Goal: Task Accomplishment & Management: Complete application form

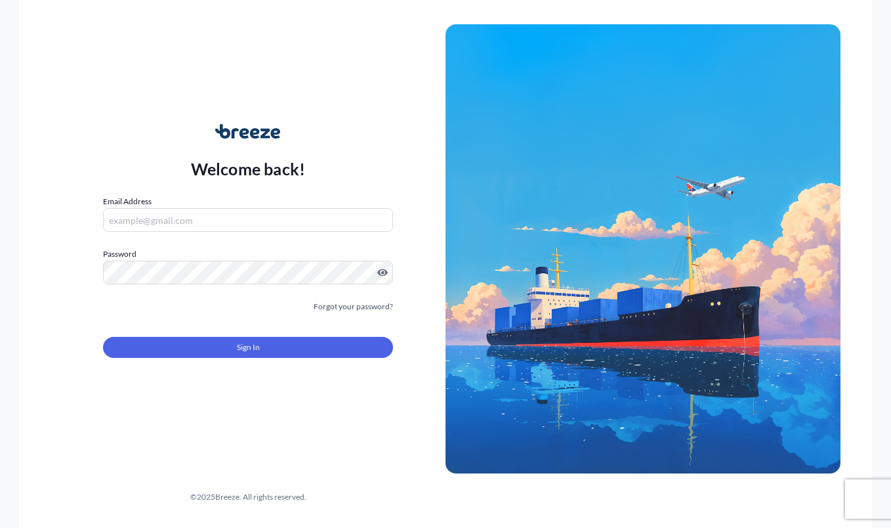
click at [261, 220] on input "Email Address" at bounding box center [248, 220] width 290 height 24
click at [266, 224] on input "Email Address" at bounding box center [248, 220] width 290 height 24
paste input "[EMAIL_ADDRESS][DOMAIN_NAME]"
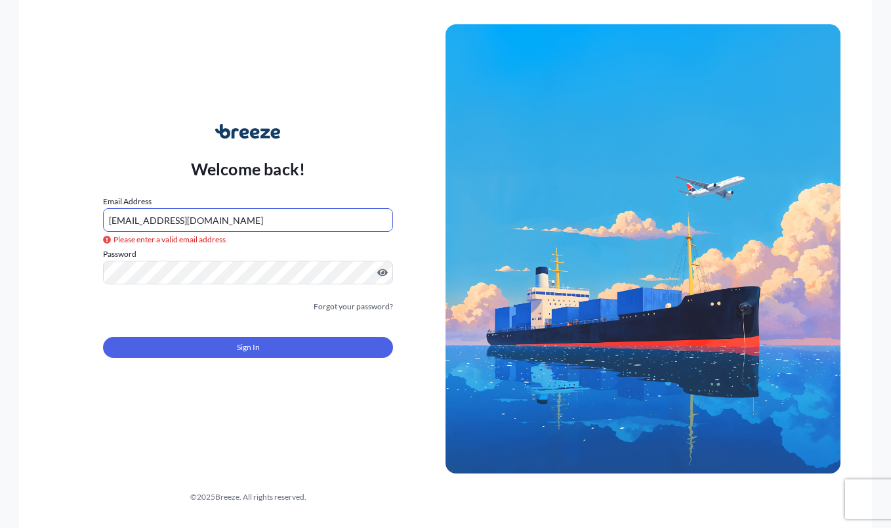
type input "[EMAIL_ADDRESS][DOMAIN_NAME]"
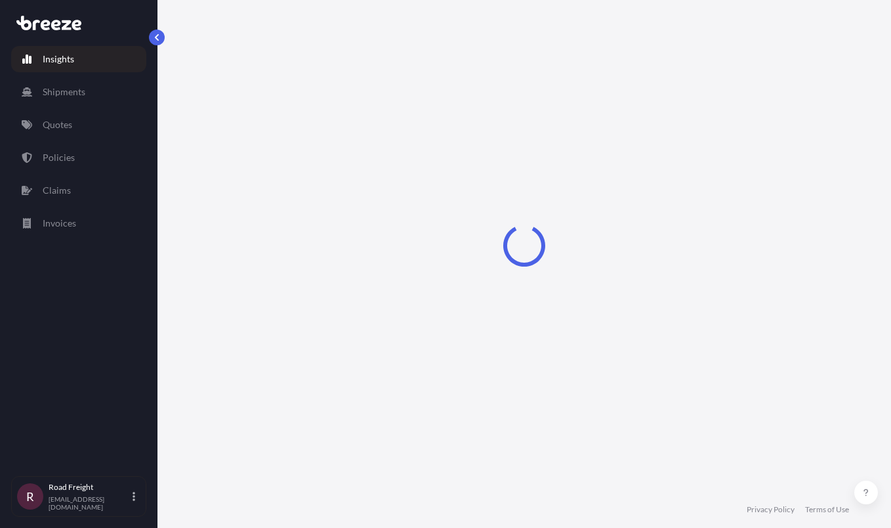
select select "2025"
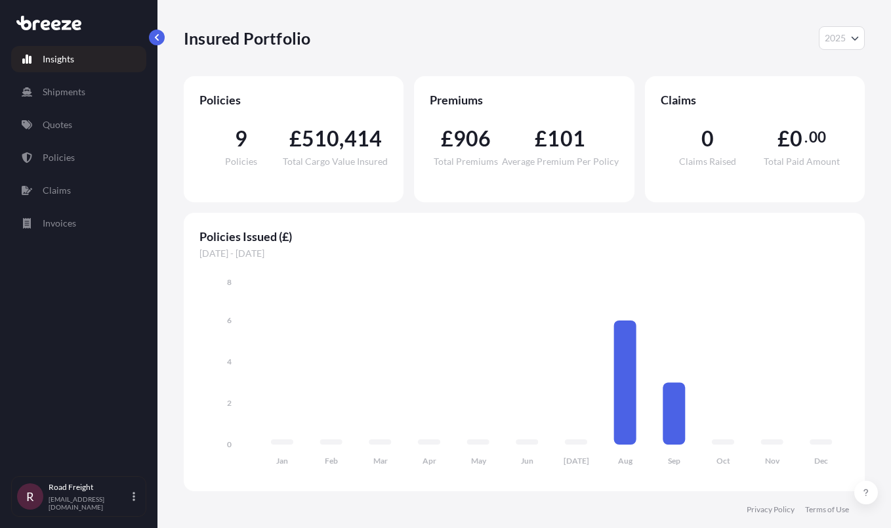
click at [95, 127] on link "Quotes" at bounding box center [78, 125] width 135 height 26
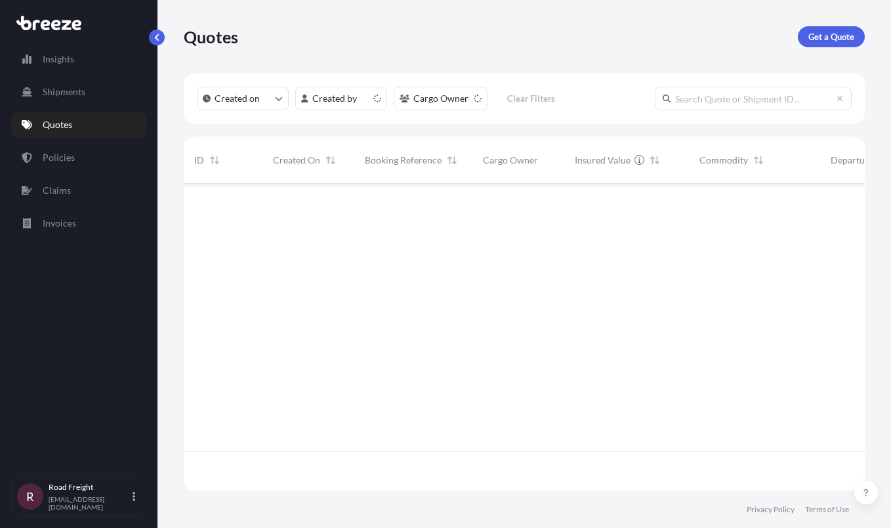
scroll to position [304, 671]
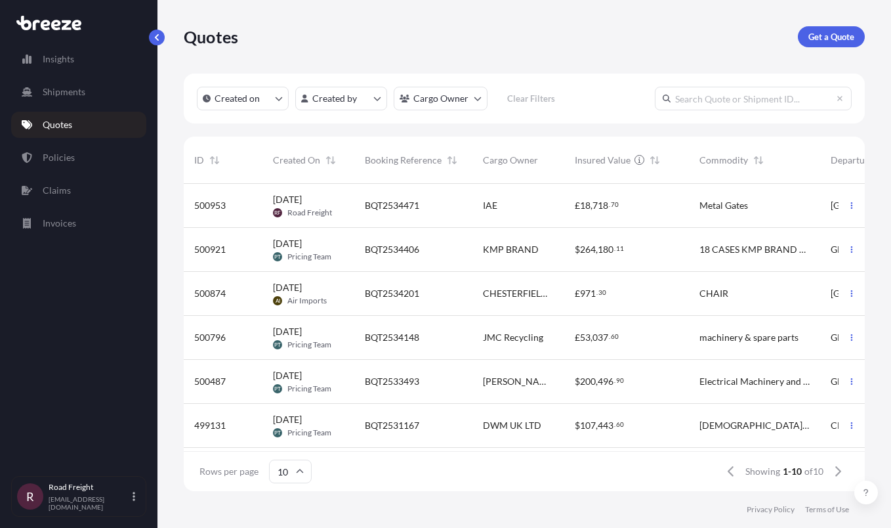
click at [638, 293] on div "£ 971 . 30" at bounding box center [627, 293] width 104 height 13
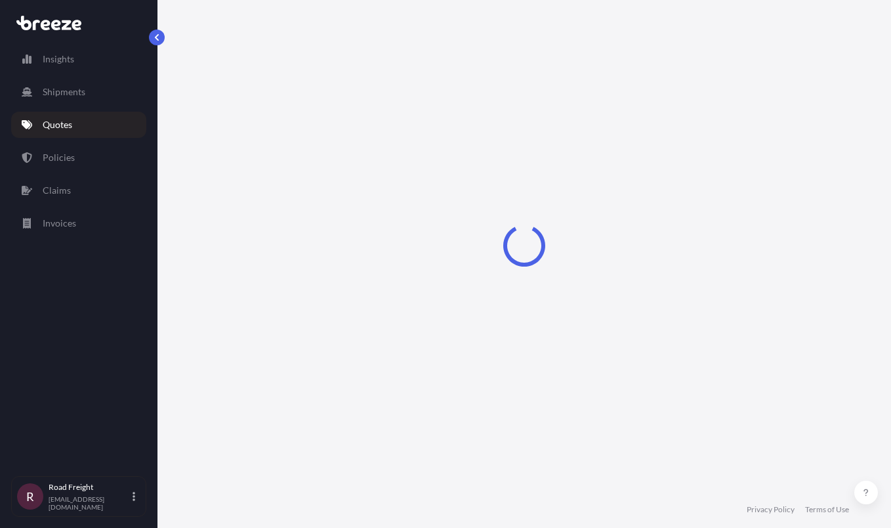
select select "Road"
select select "1"
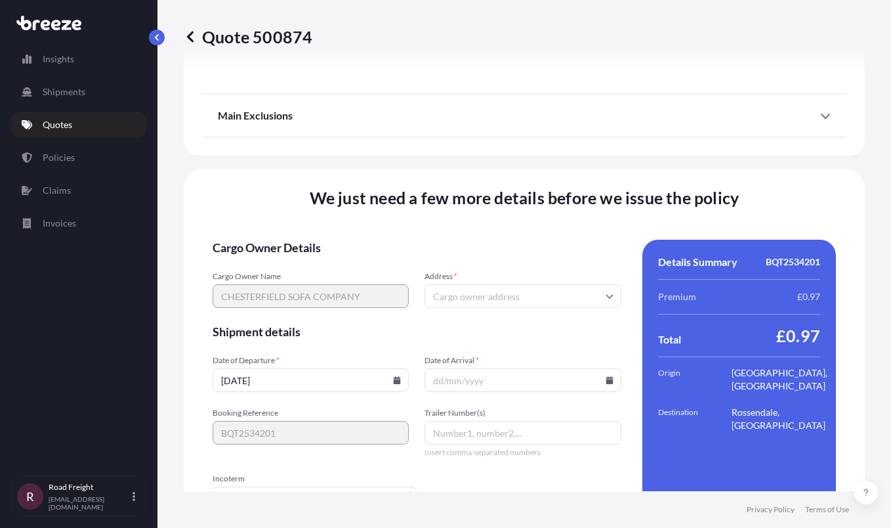
scroll to position [1594, 0]
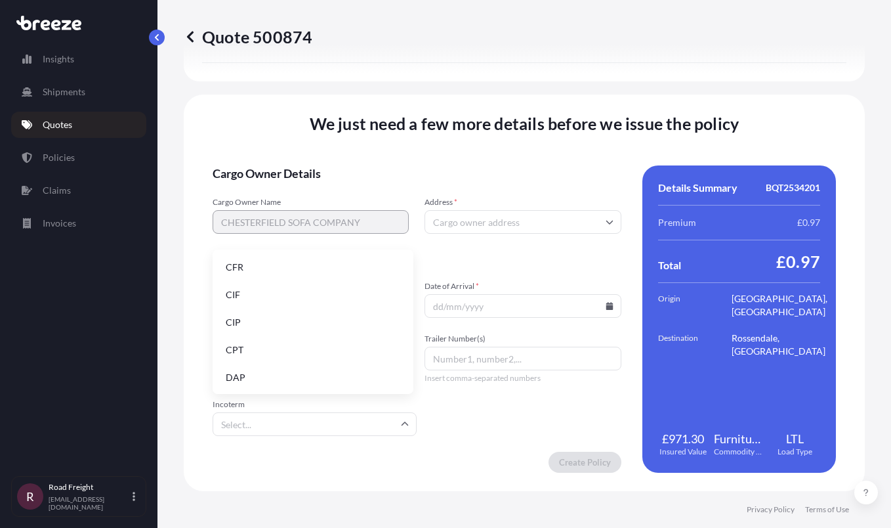
click at [291, 421] on input "Incoterm" at bounding box center [315, 424] width 204 height 24
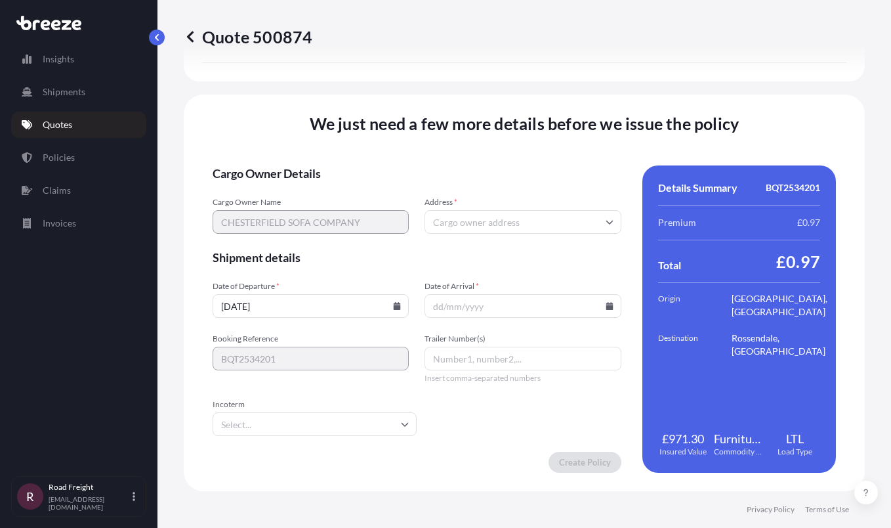
click at [335, 425] on input "Incoterm" at bounding box center [315, 424] width 204 height 24
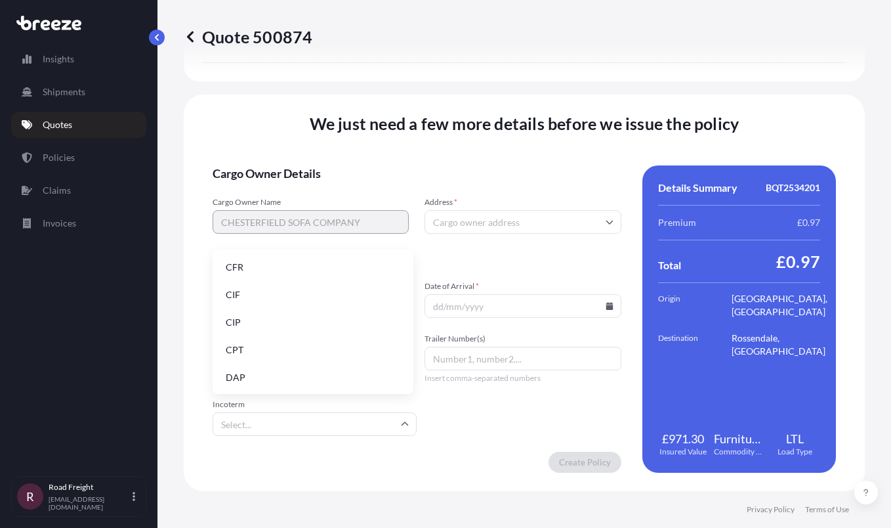
click at [331, 373] on li "DAP" at bounding box center [313, 377] width 190 height 25
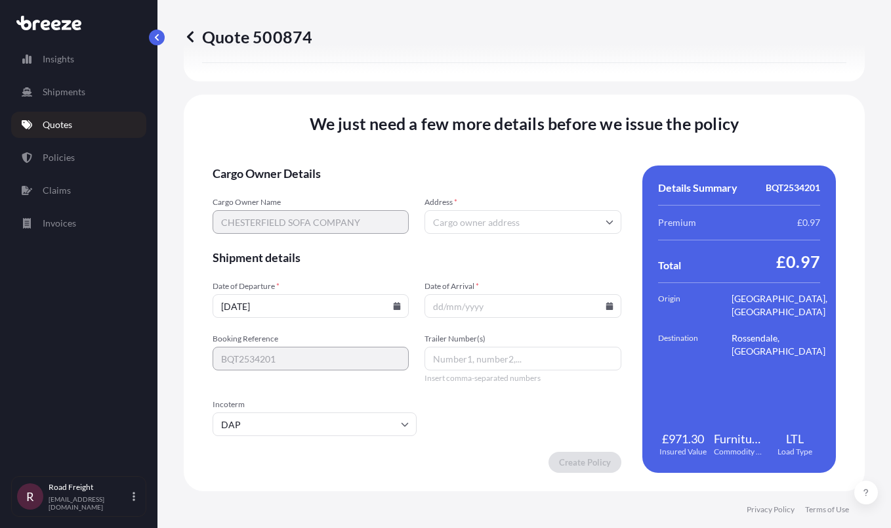
click at [520, 220] on input "Address *" at bounding box center [523, 222] width 196 height 24
click at [484, 217] on input "Address *" at bounding box center [523, 222] width 196 height 24
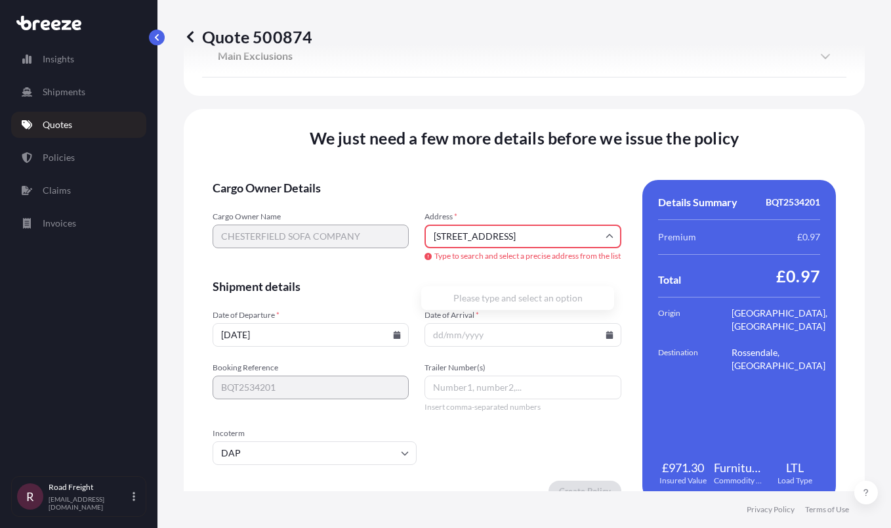
drag, startPoint x: 559, startPoint y: 246, endPoint x: 516, endPoint y: 248, distance: 43.3
click at [515, 248] on input "[STREET_ADDRESS]" at bounding box center [523, 236] width 196 height 24
click at [332, 239] on div "Cargo Owner Name CHESTERFIELD SOFA COMPANY Address * [STREET_ADDRESS] Type to s…" at bounding box center [417, 236] width 409 height 51
click at [515, 313] on li "[STREET_ADDRESS]" at bounding box center [517, 303] width 182 height 25
type input "[STREET_ADDRESS]"
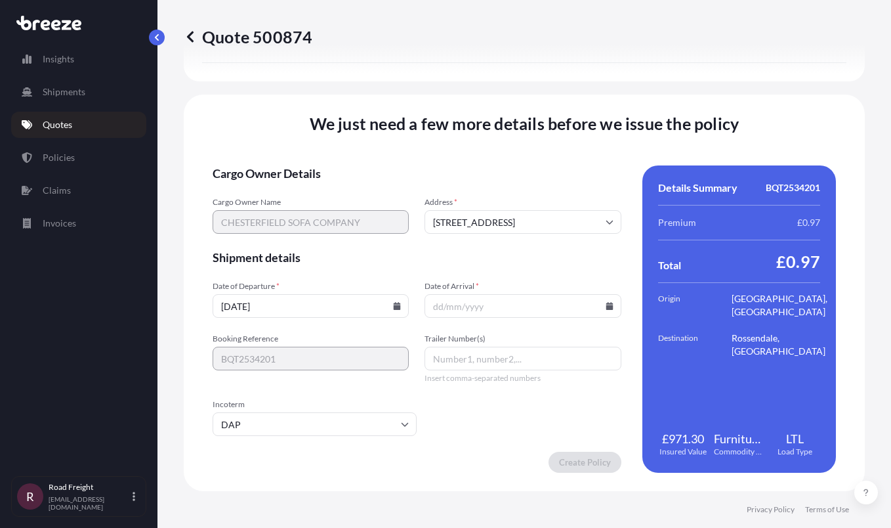
click at [539, 308] on input "Date of Arrival *" at bounding box center [523, 306] width 196 height 24
click at [606, 306] on icon at bounding box center [609, 306] width 7 height 8
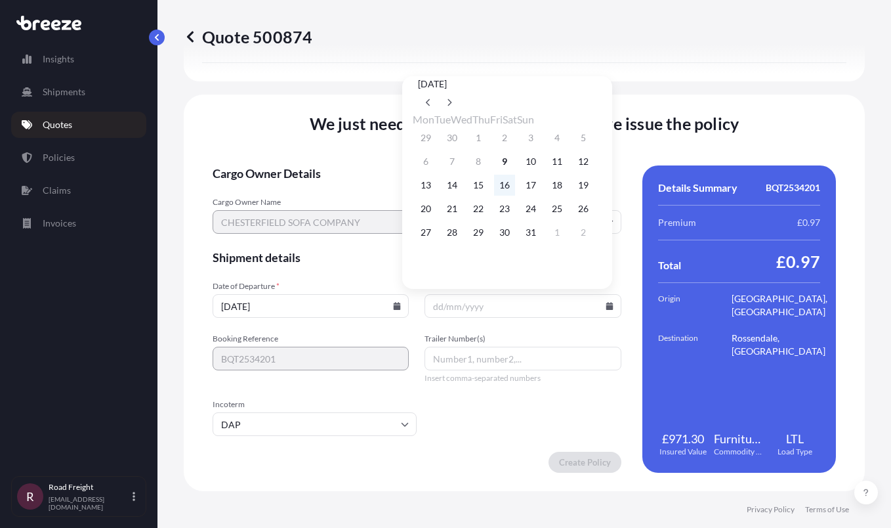
click at [515, 192] on button "16" at bounding box center [504, 185] width 21 height 21
type input "[DATE]"
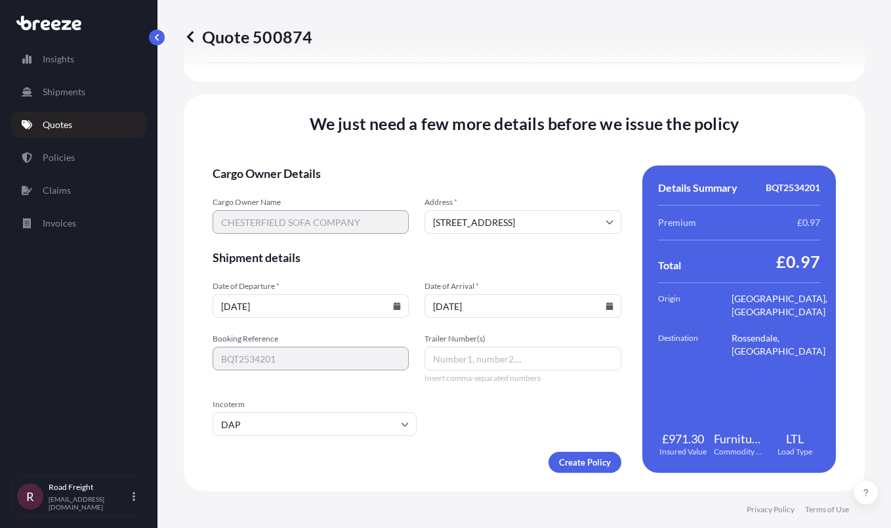
click at [526, 362] on input "Trailer Number(s)" at bounding box center [523, 358] width 196 height 24
click at [484, 410] on form "Cargo Owner Details Cargo Owner Name CHESTERFIELD SOFA COMPANY Address * [STREE…" at bounding box center [417, 318] width 409 height 307
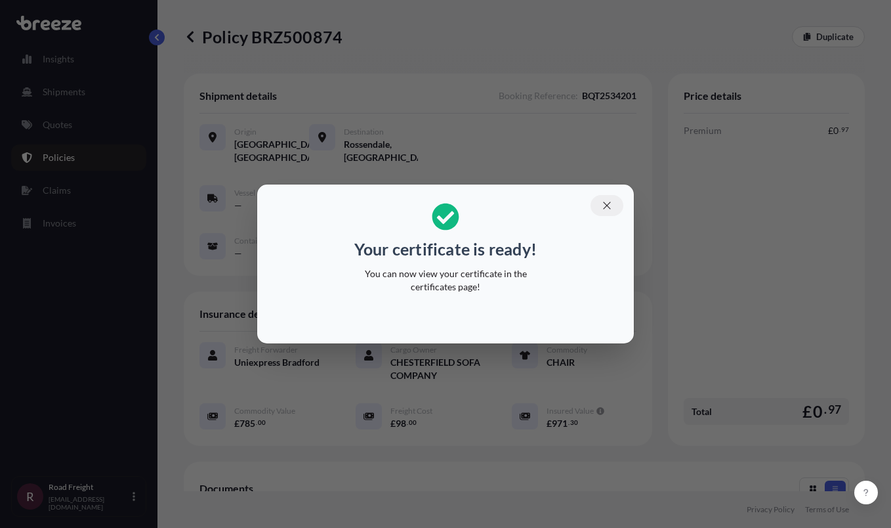
click at [614, 205] on button "button" at bounding box center [607, 205] width 33 height 21
